Goal: Task Accomplishment & Management: Manage account settings

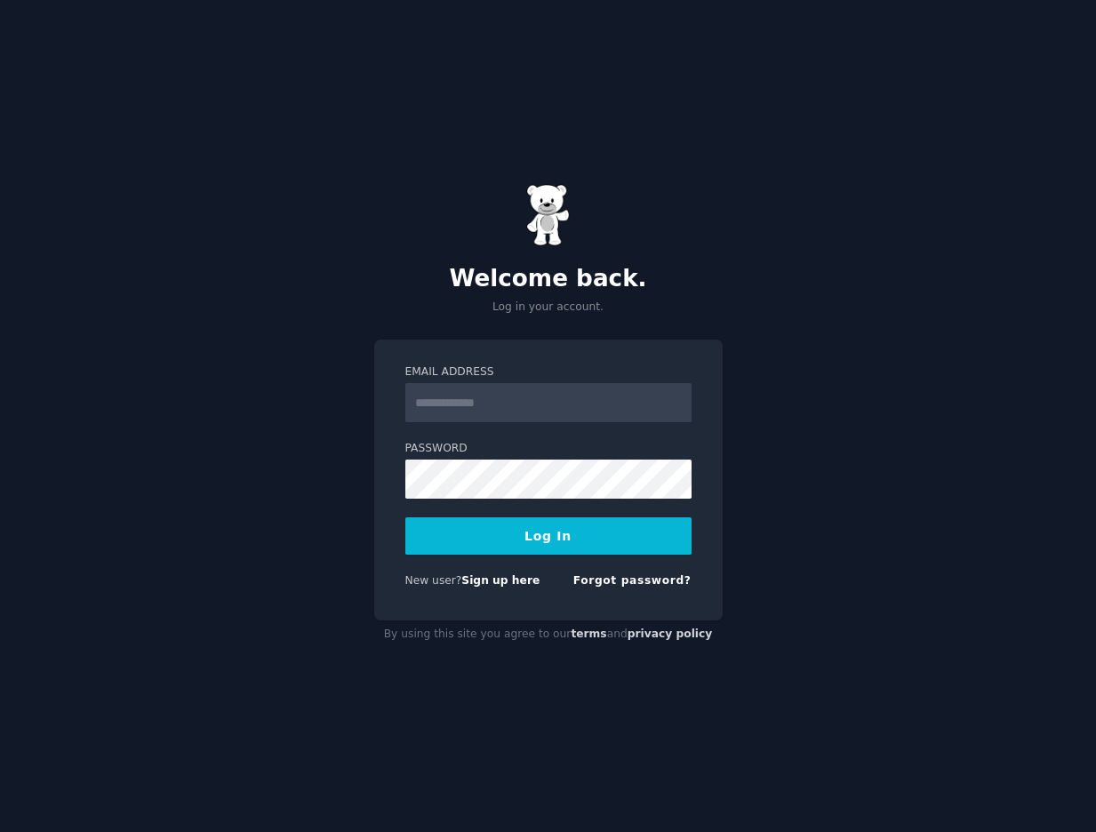
type input "**********"
click at [547, 544] on button "Log In" at bounding box center [548, 535] width 286 height 37
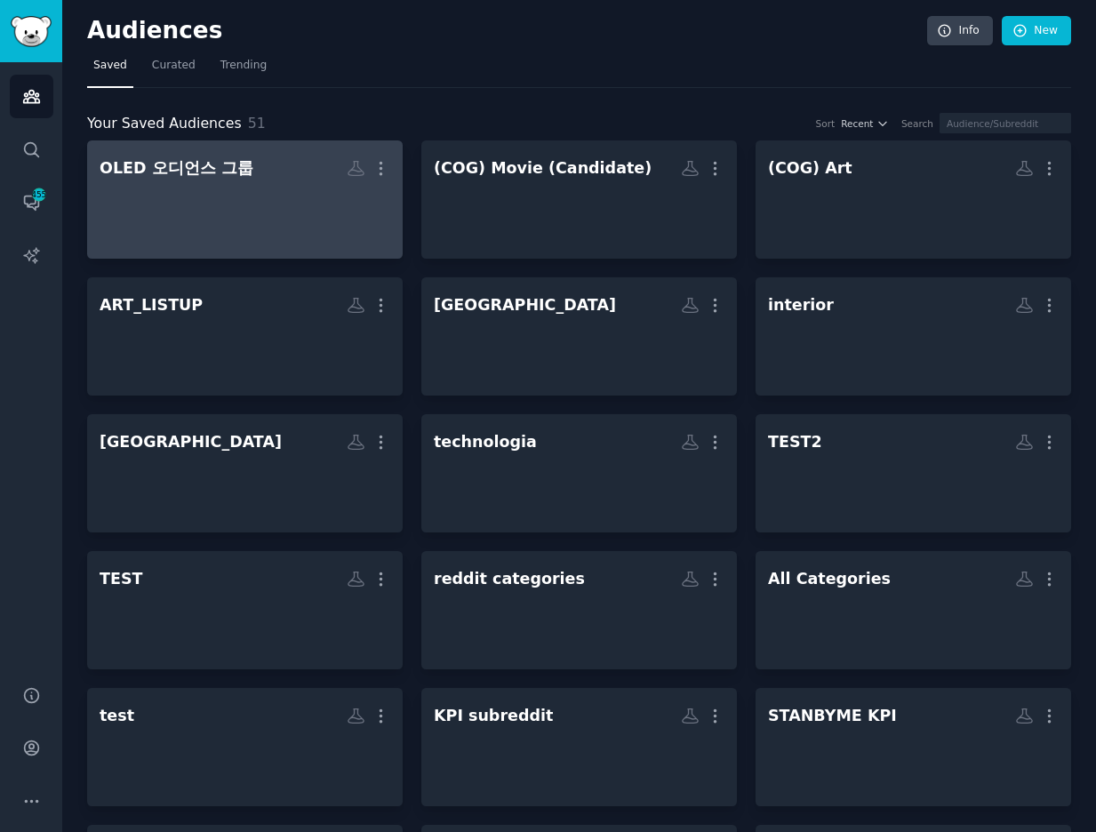
click at [280, 201] on div at bounding box center [245, 215] width 291 height 62
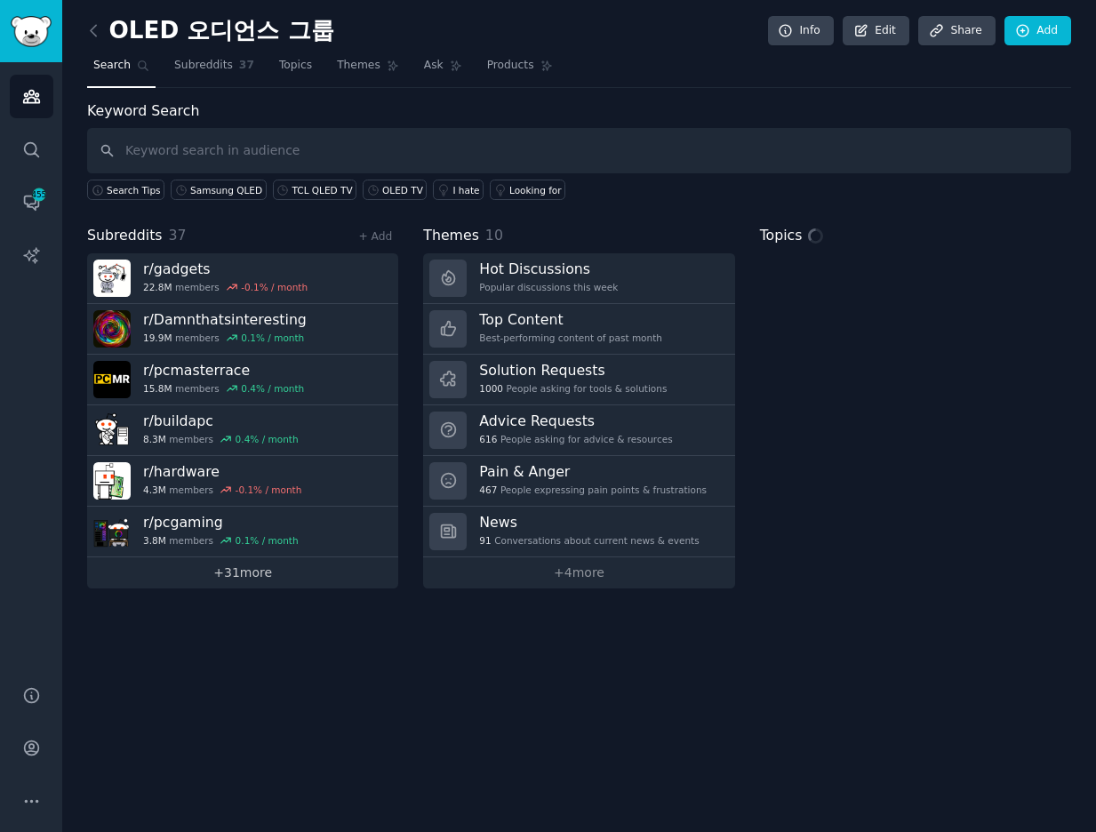
click at [284, 569] on link "+ 31 more" at bounding box center [242, 572] width 311 height 31
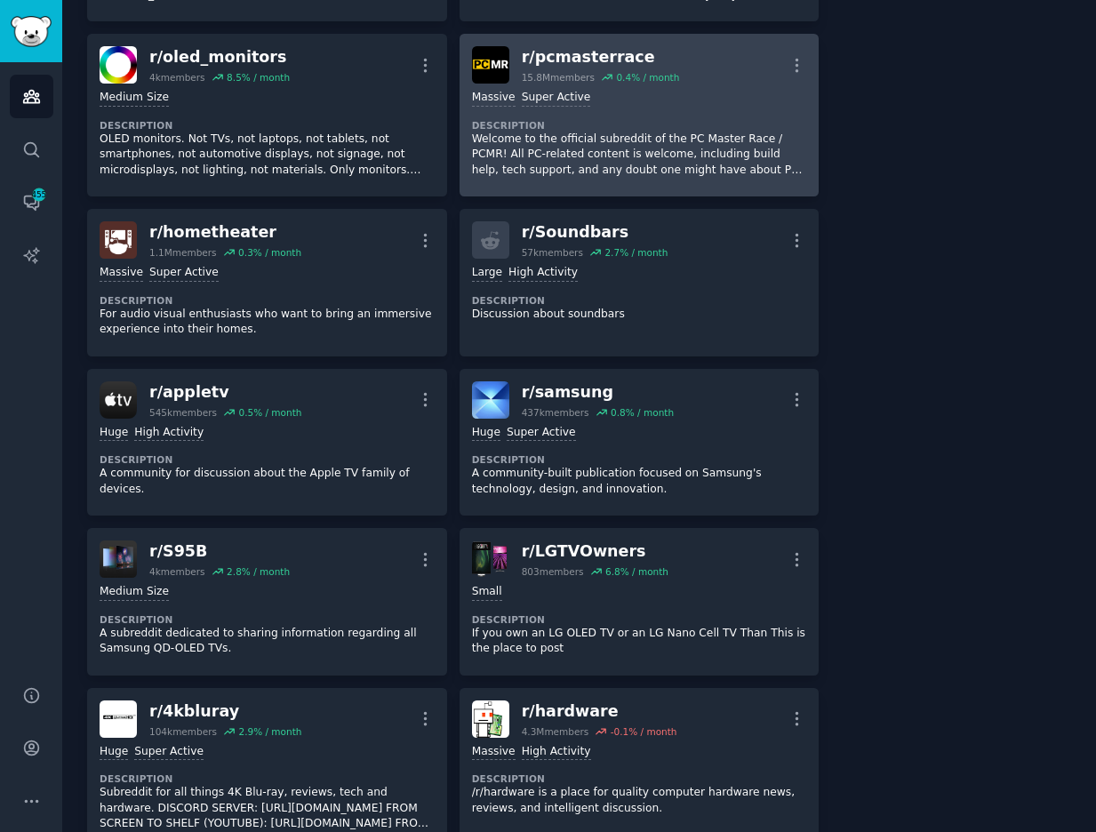
scroll to position [622, 0]
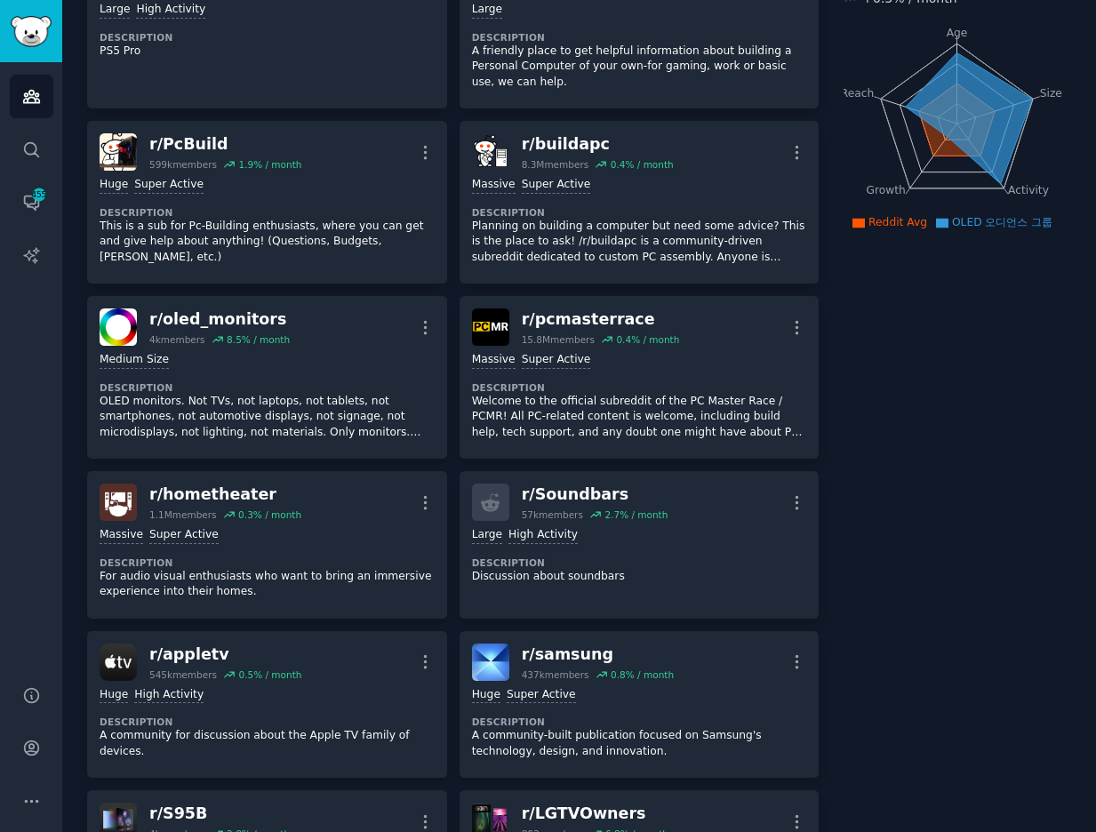
scroll to position [0, 0]
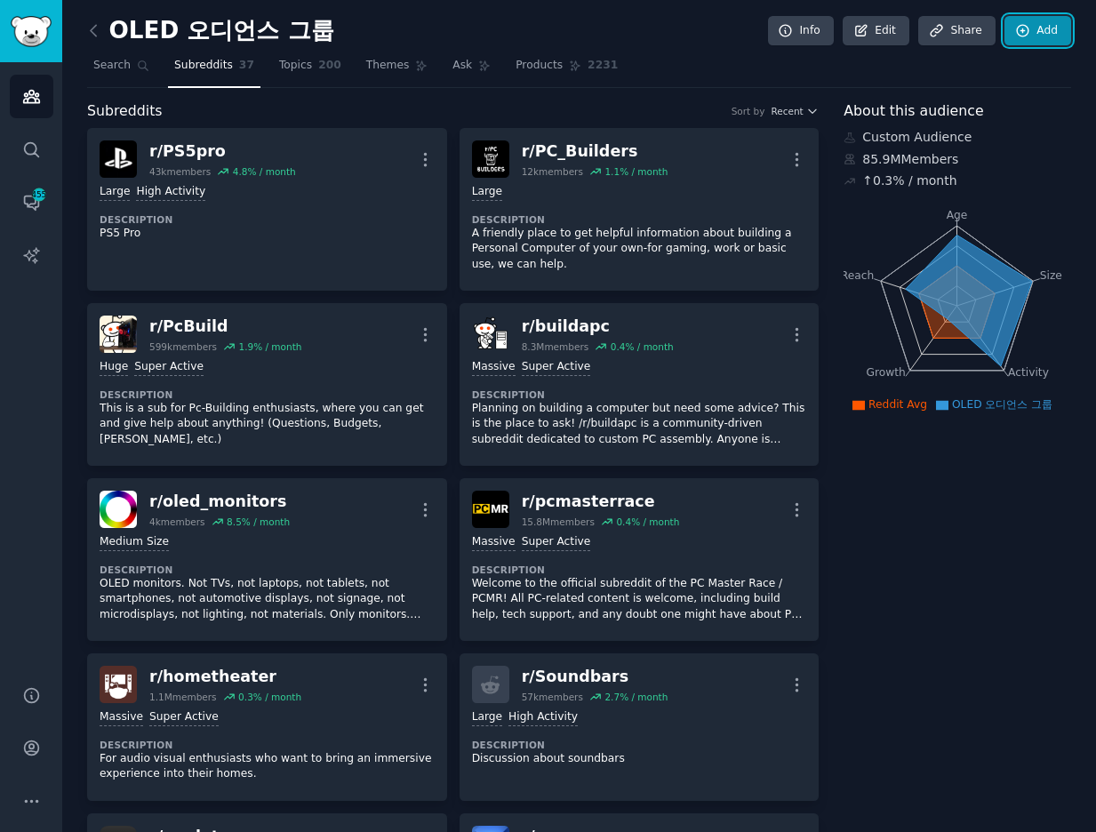
click at [1020, 39] on link "Add" at bounding box center [1037, 31] width 67 height 30
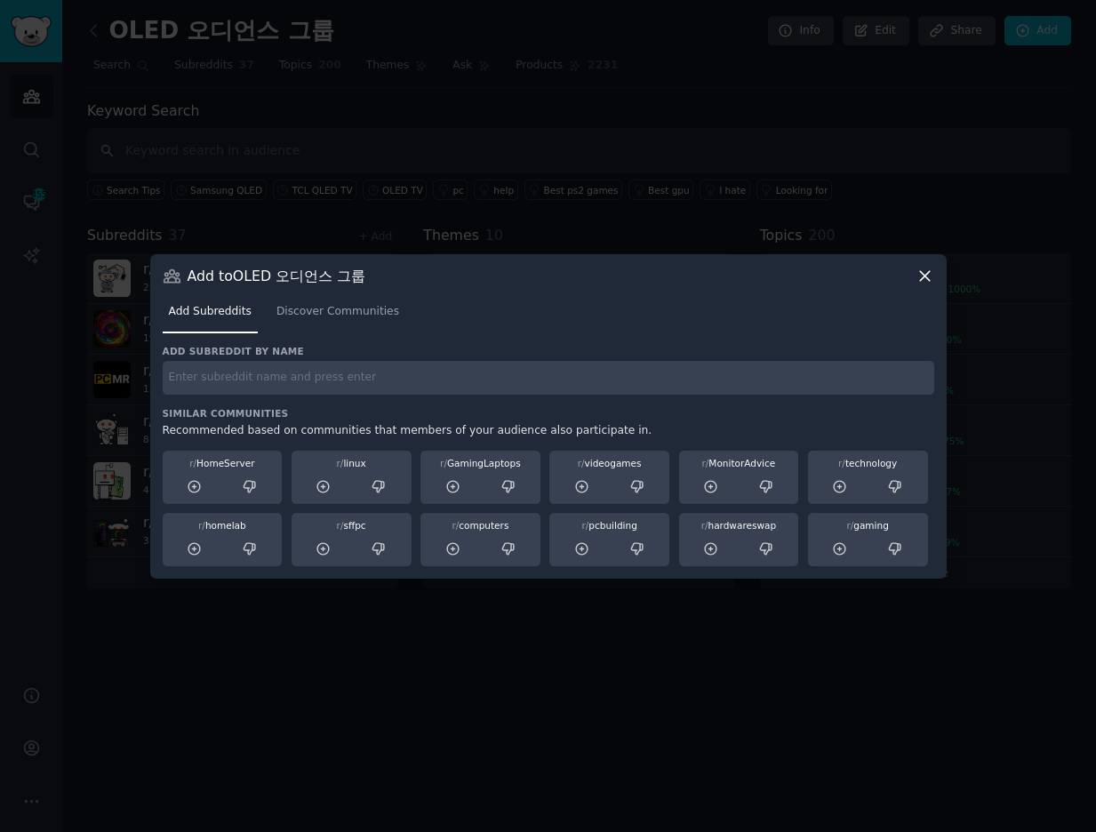
click at [275, 380] on input "text" at bounding box center [548, 378] width 771 height 35
type input "smarthome"
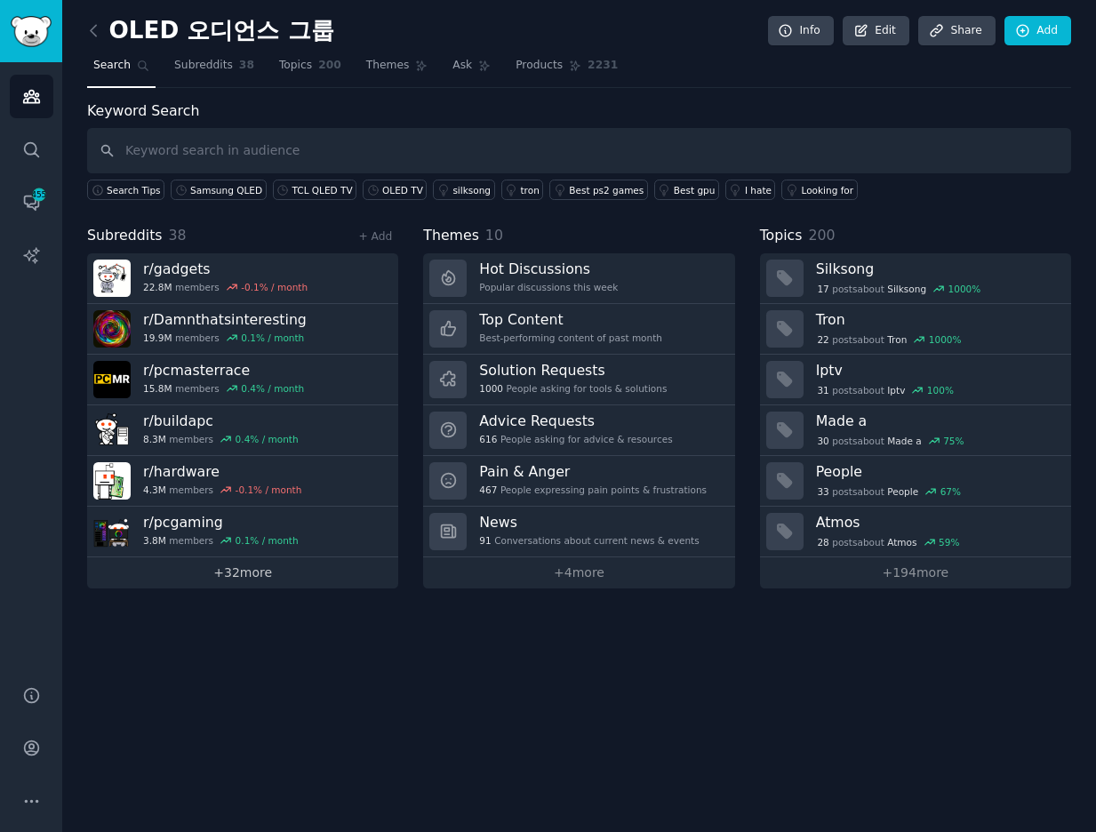
click at [285, 576] on link "+ 32 more" at bounding box center [242, 572] width 311 height 31
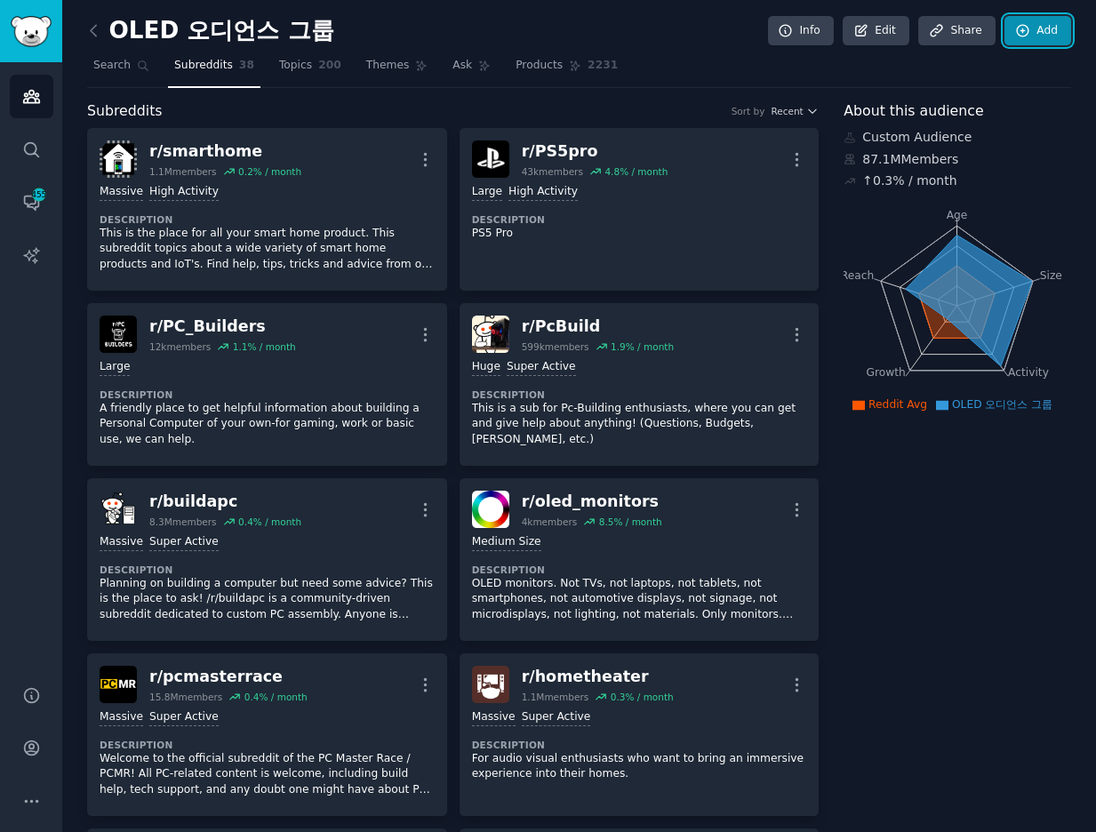
click at [1035, 37] on link "Add" at bounding box center [1037, 31] width 67 height 30
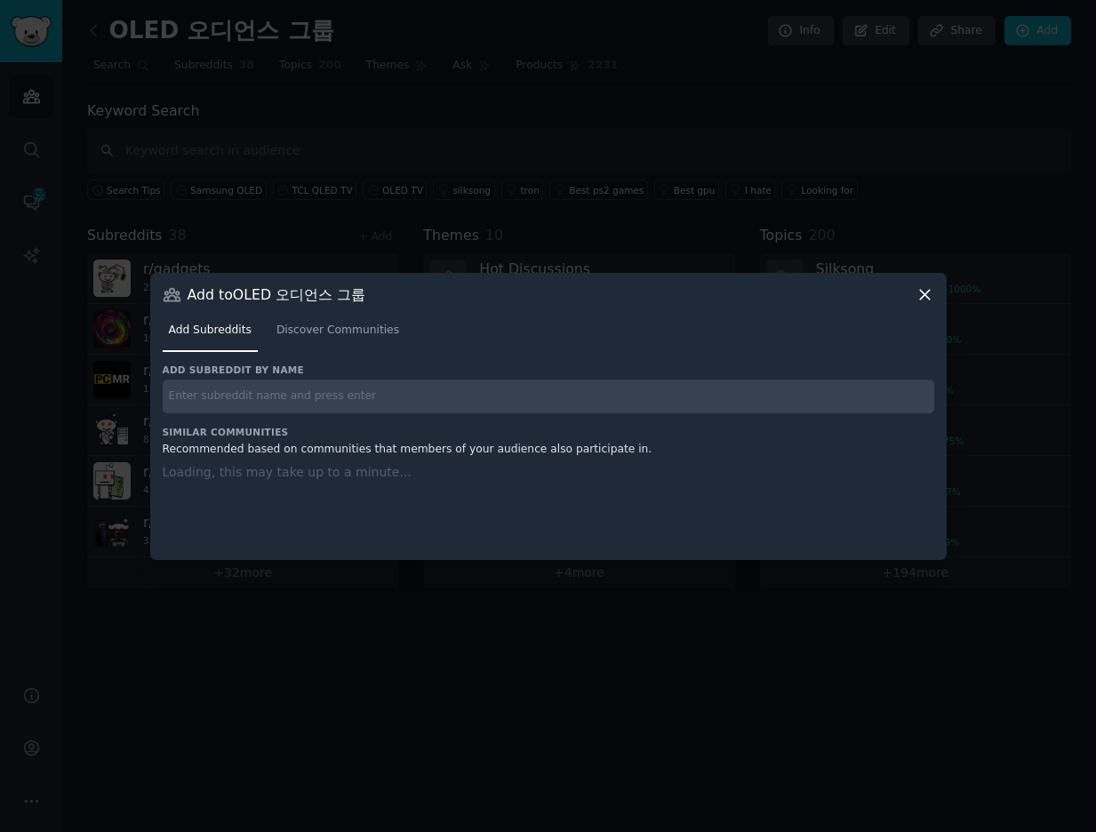
click at [359, 390] on input "text" at bounding box center [548, 397] width 771 height 35
type input "bravia"
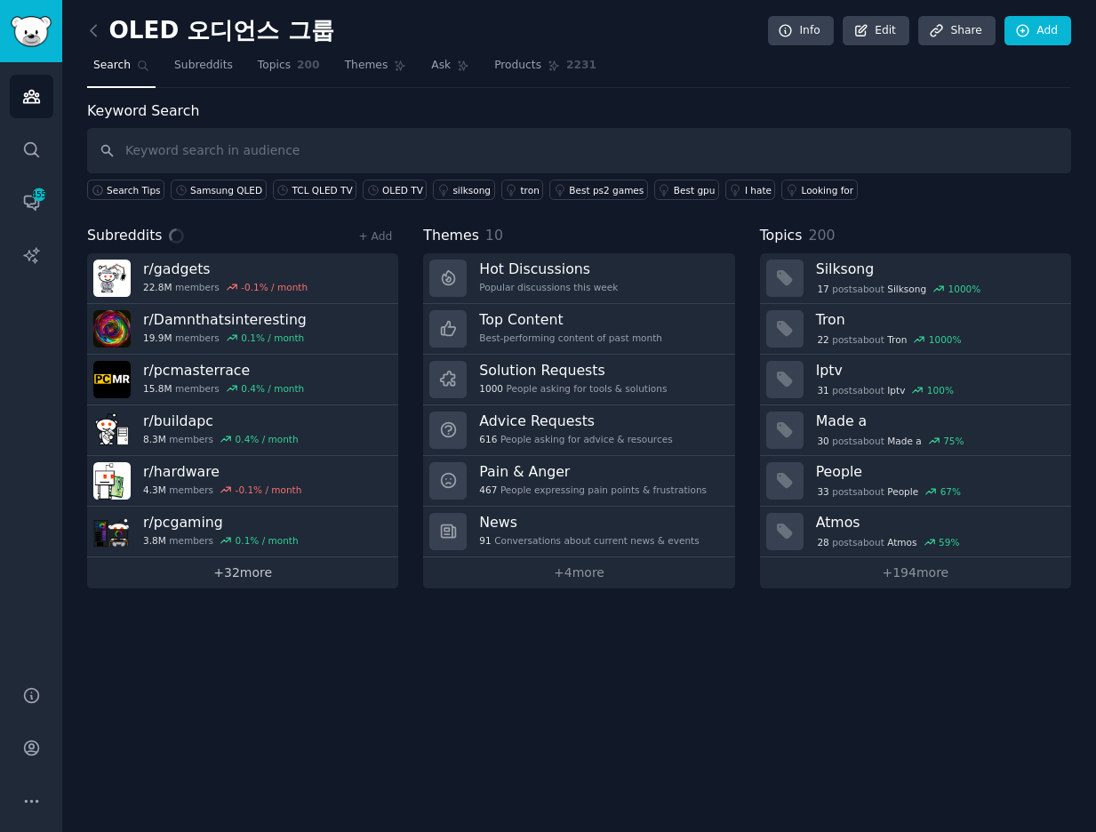
click at [274, 580] on link "+ 32 more" at bounding box center [242, 572] width 311 height 31
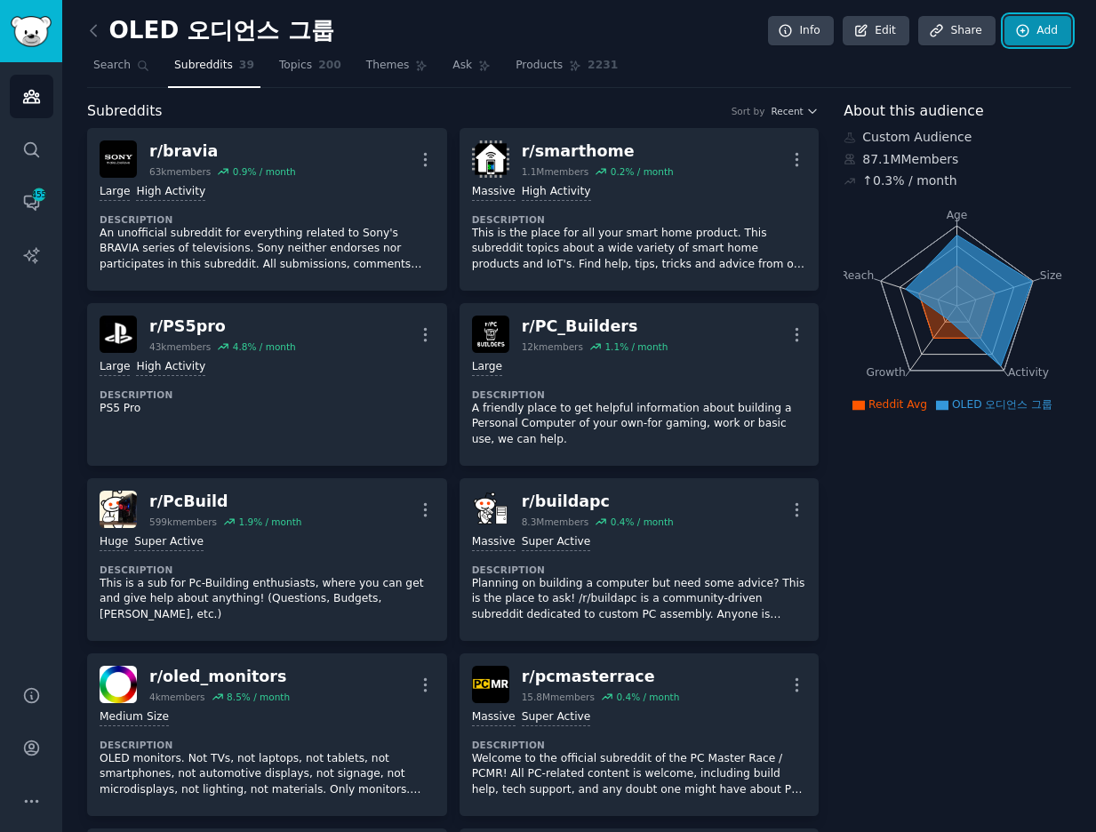
click at [1050, 34] on link "Add" at bounding box center [1037, 31] width 67 height 30
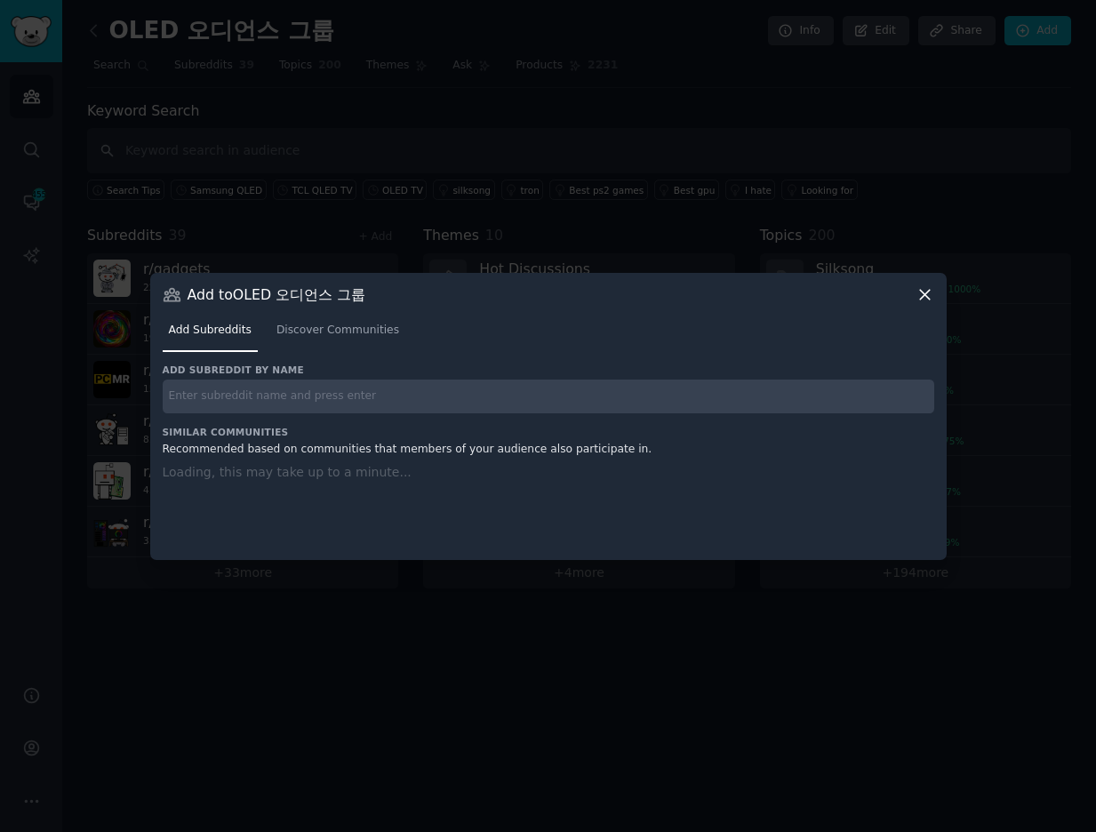
click at [323, 397] on input "text" at bounding box center [548, 397] width 771 height 35
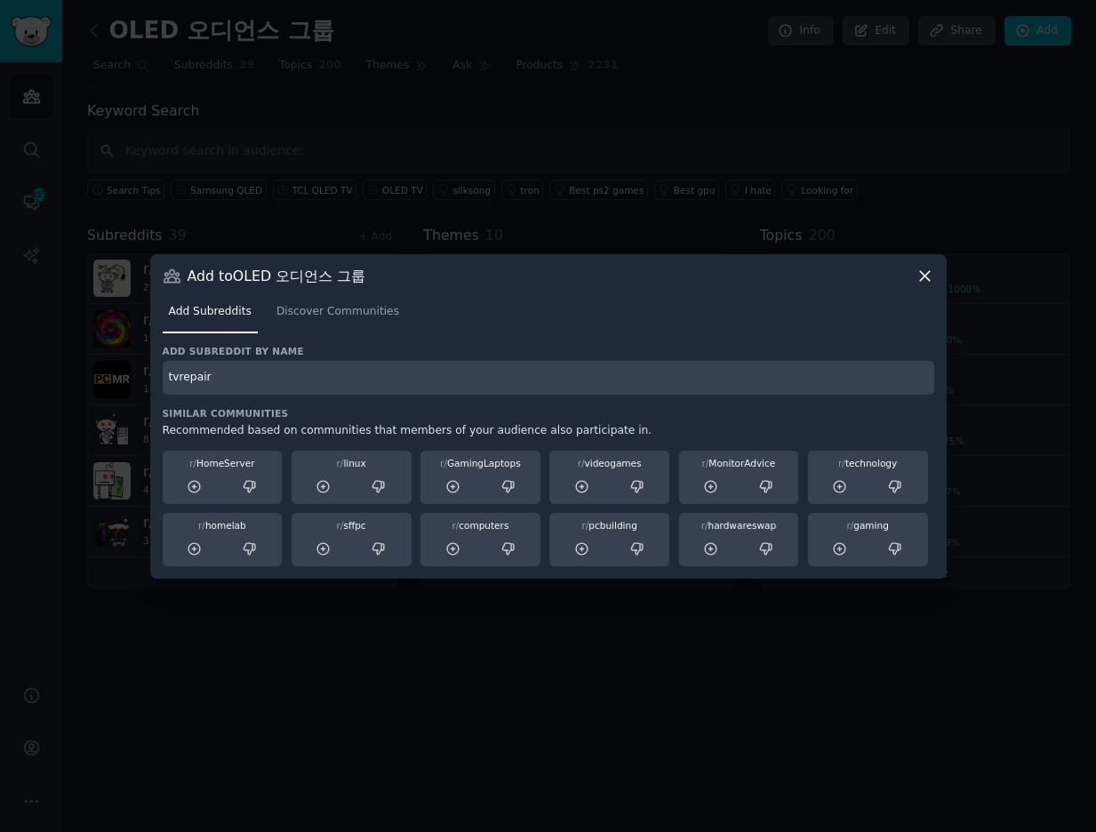
type input "tvrepair"
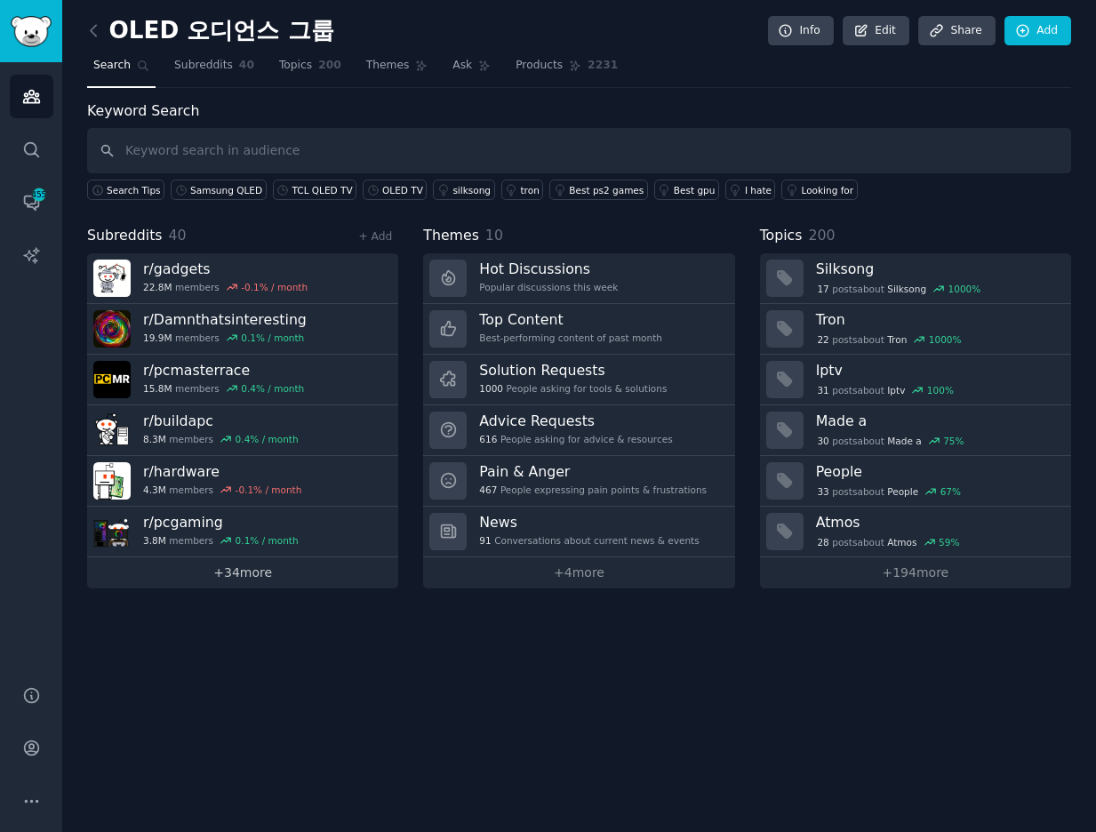
click at [279, 570] on link "+ 34 more" at bounding box center [242, 572] width 311 height 31
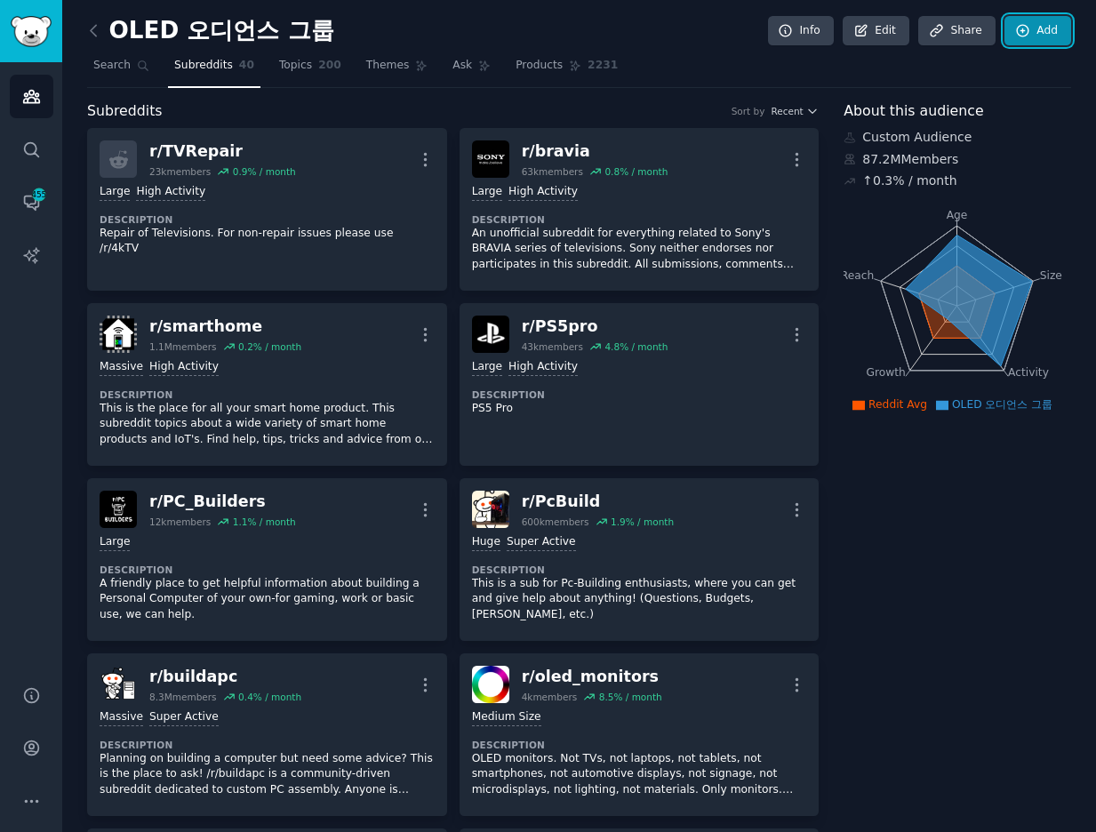
click at [1053, 32] on link "Add" at bounding box center [1037, 31] width 67 height 30
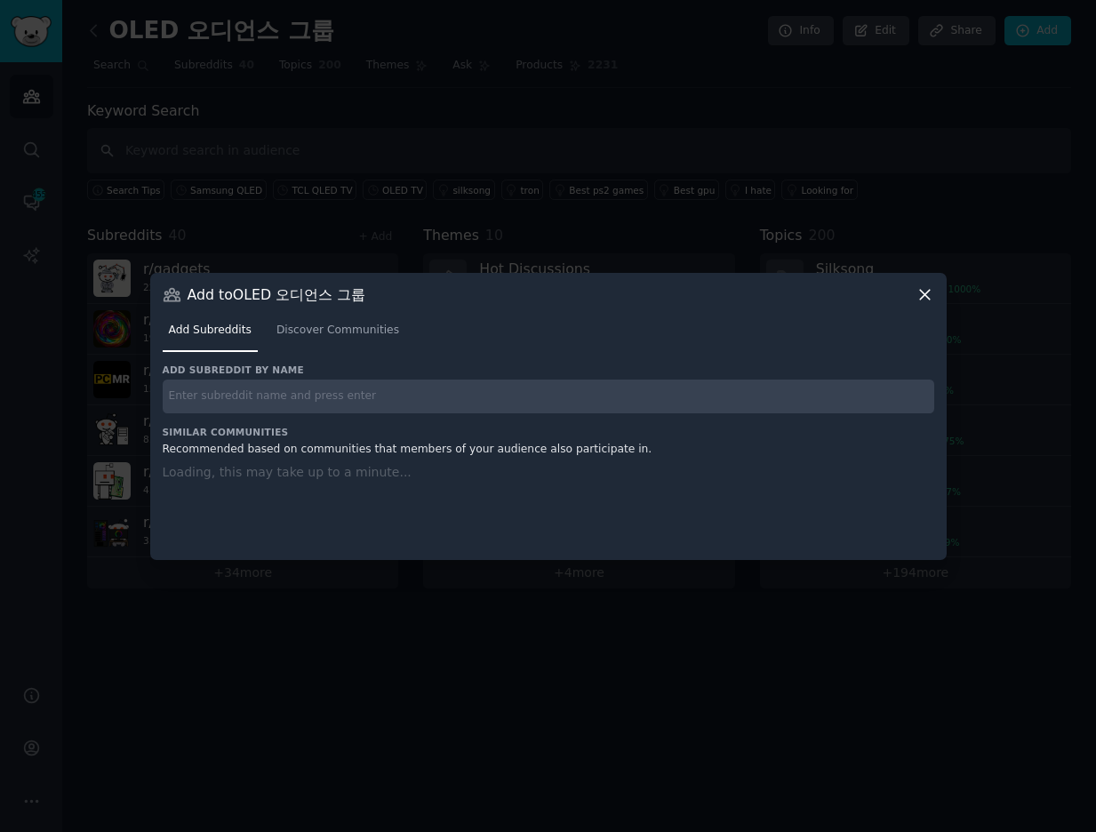
click at [319, 411] on input "text" at bounding box center [548, 397] width 771 height 35
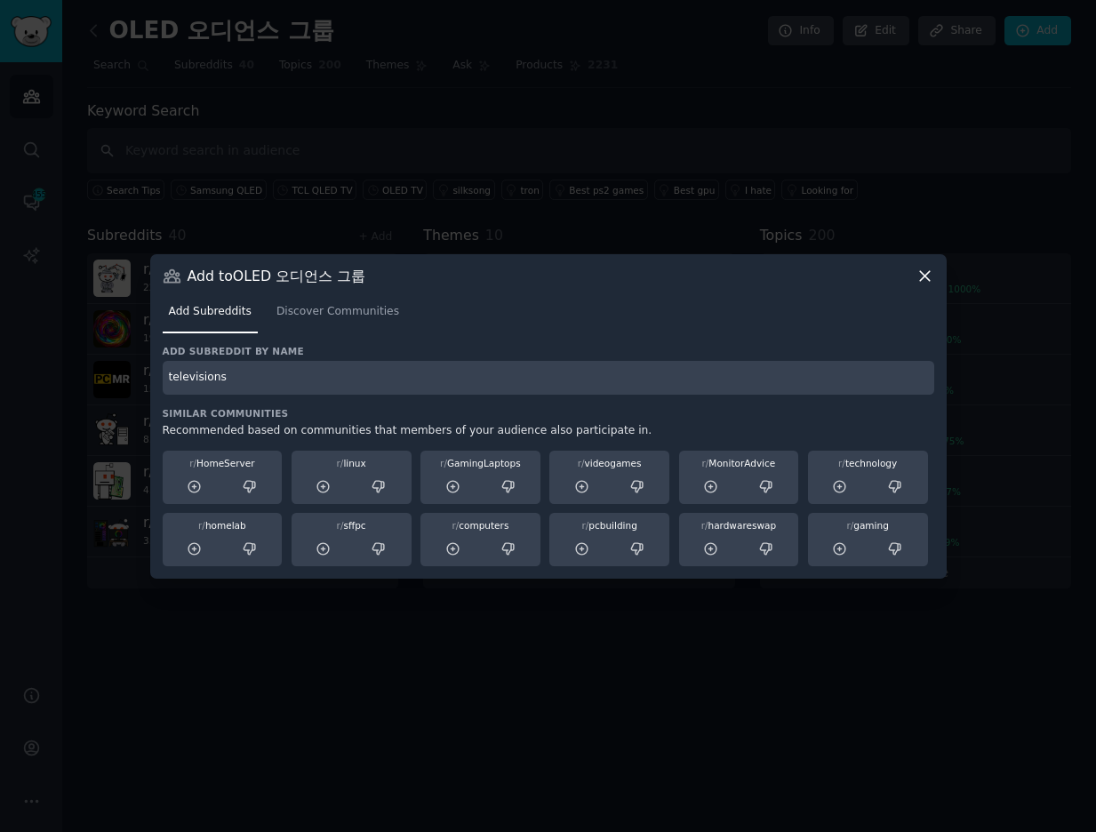
type input "televisions"
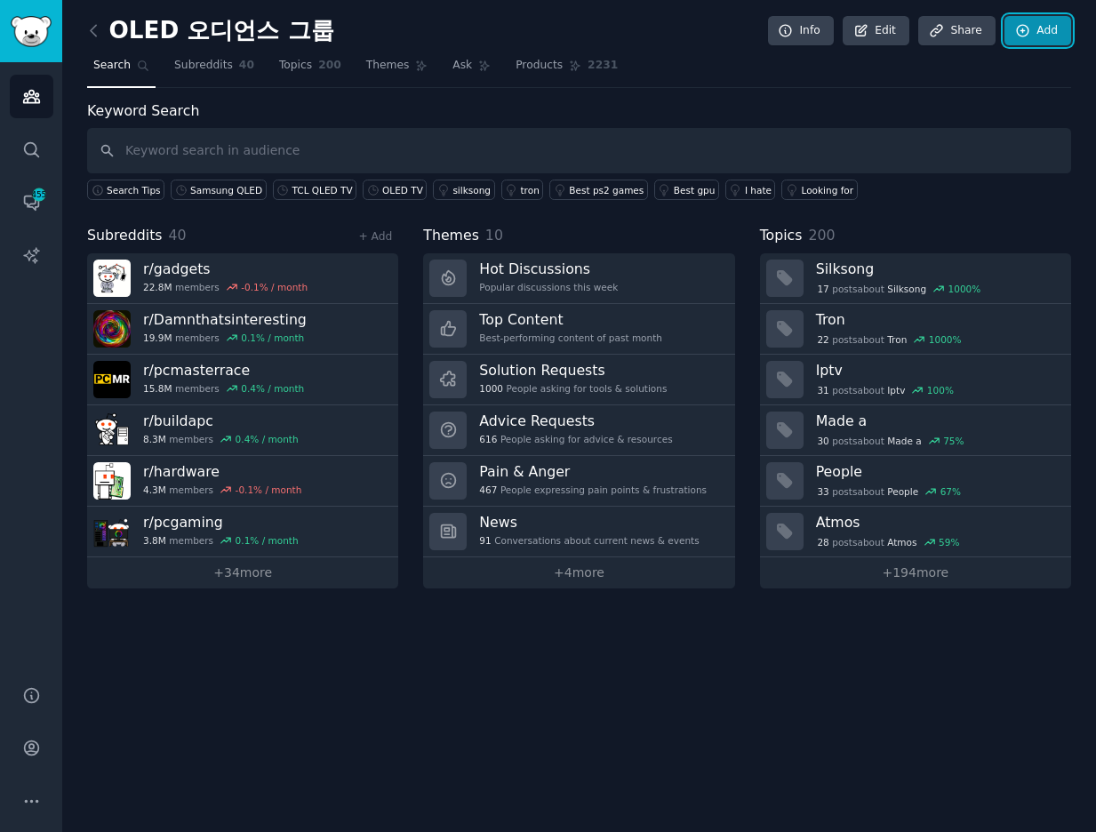
click at [1051, 31] on link "Add" at bounding box center [1037, 31] width 67 height 30
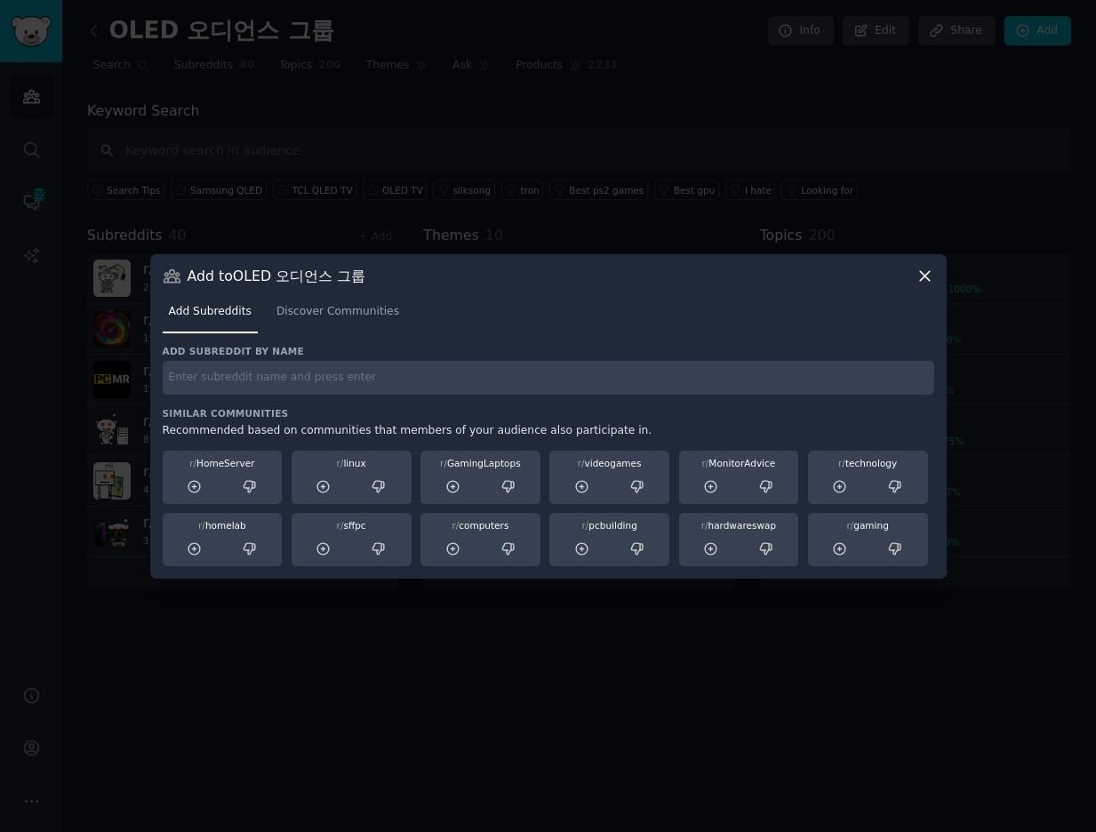
click at [303, 378] on input "text" at bounding box center [548, 378] width 771 height 35
click at [858, 304] on nav "Add Subreddits Discover Communities" at bounding box center [548, 316] width 771 height 36
click at [375, 384] on input "text" at bounding box center [548, 378] width 771 height 35
type input "tcltvs"
